Goal: Task Accomplishment & Management: Manage account settings

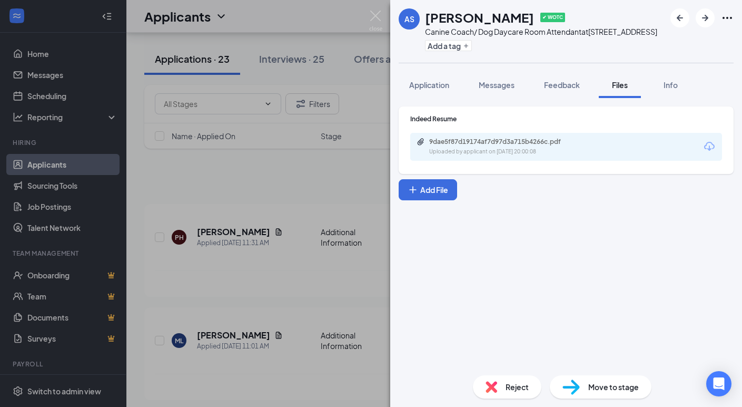
scroll to position [1544, 0]
click at [380, 17] on img at bounding box center [375, 21] width 13 height 21
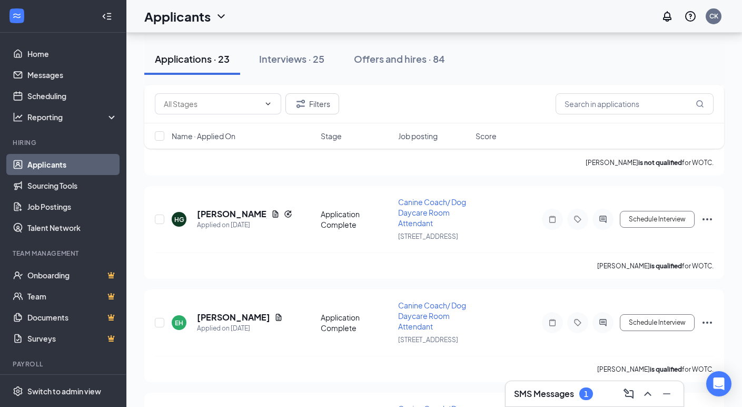
scroll to position [2089, 0]
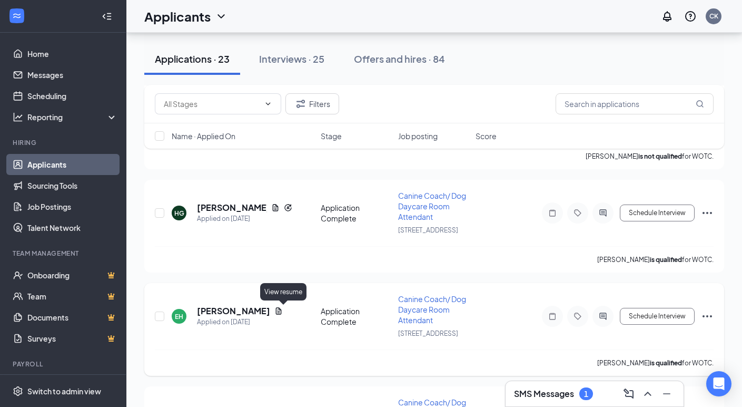
click at [282, 310] on icon "Document" at bounding box center [278, 311] width 8 height 8
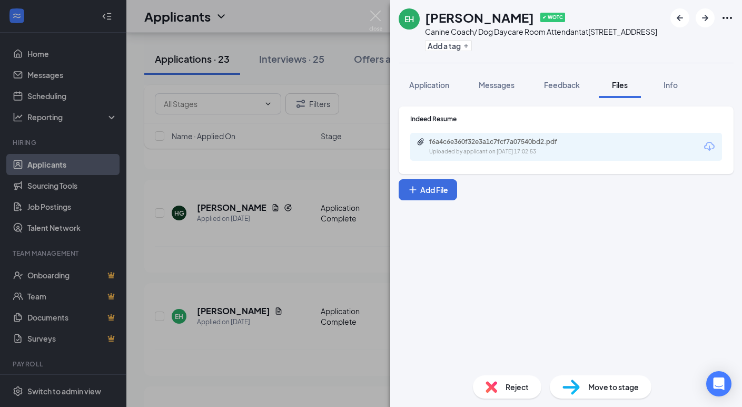
click at [714, 146] on icon "Download" at bounding box center [709, 146] width 11 height 9
click at [516, 384] on span "Reject" at bounding box center [517, 387] width 23 height 12
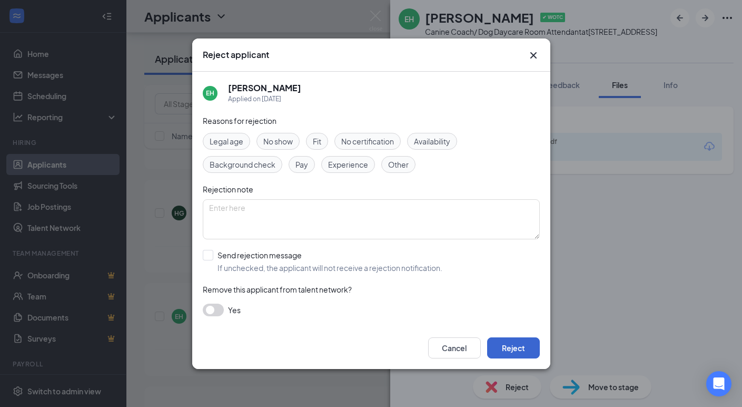
click at [520, 348] on button "Reject" at bounding box center [513, 347] width 53 height 21
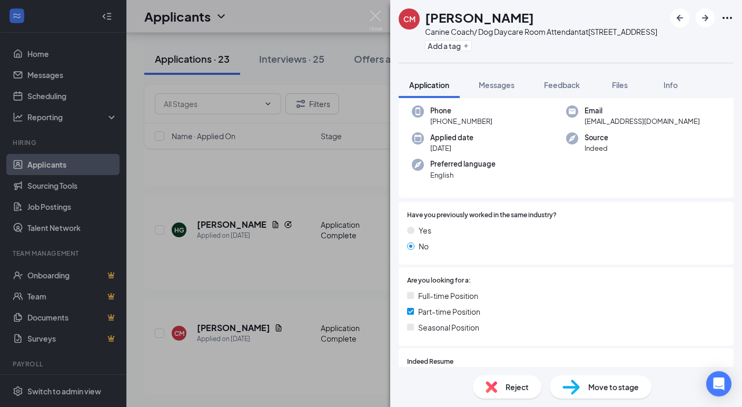
scroll to position [120, 0]
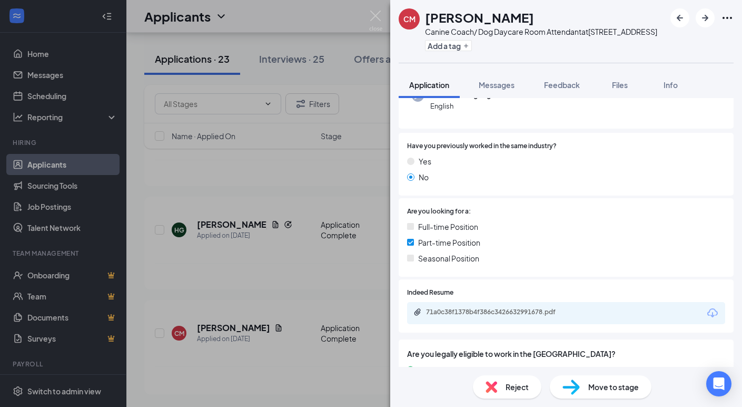
click at [714, 309] on icon "Download" at bounding box center [712, 313] width 13 height 13
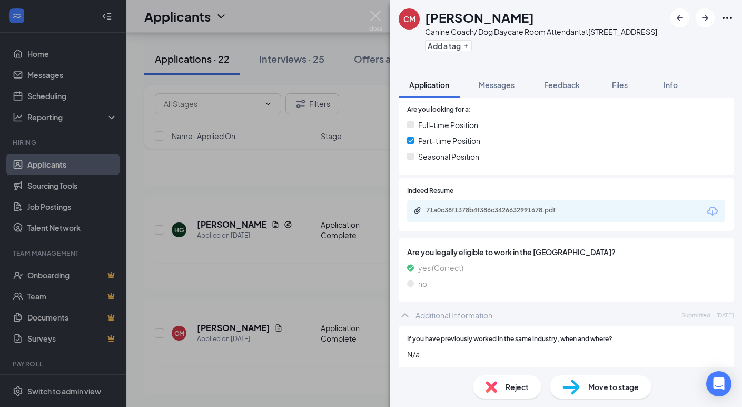
click at [717, 211] on icon "Download" at bounding box center [712, 211] width 13 height 13
click at [513, 394] on div "Reject" at bounding box center [507, 386] width 68 height 23
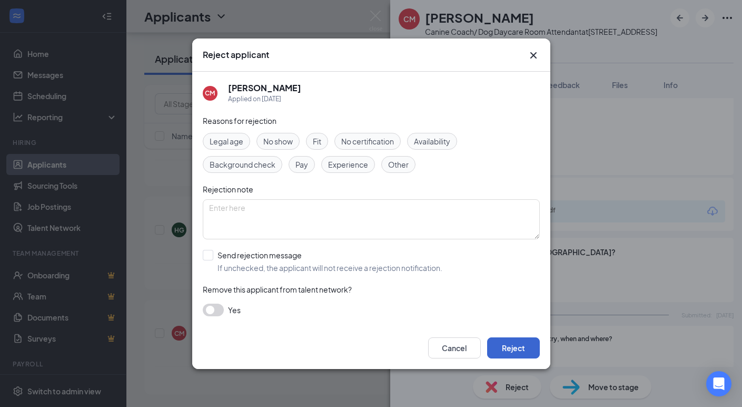
click at [503, 347] on button "Reject" at bounding box center [513, 347] width 53 height 21
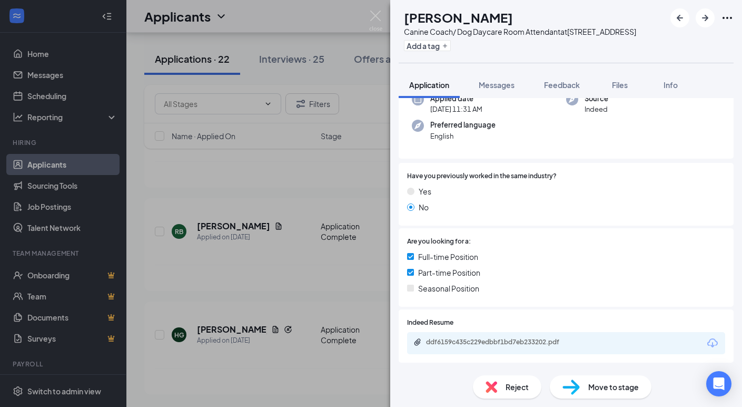
scroll to position [93, 0]
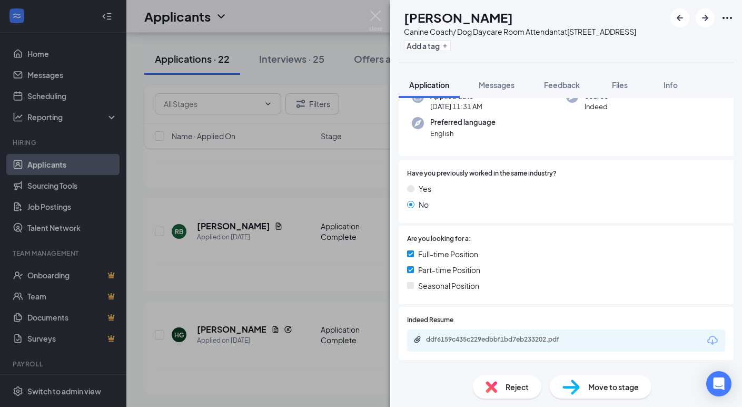
click at [716, 338] on icon "Download" at bounding box center [712, 340] width 13 height 13
